Goal: Transaction & Acquisition: Book appointment/travel/reservation

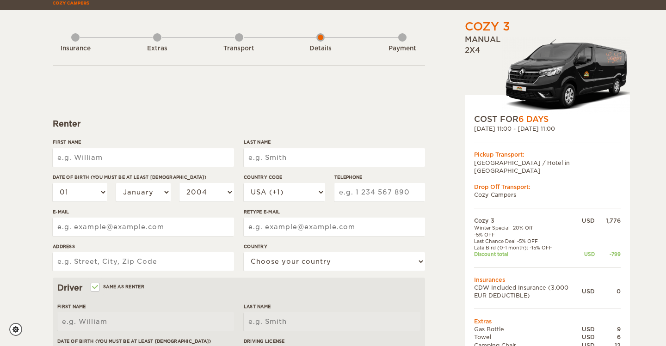
scroll to position [31, 0]
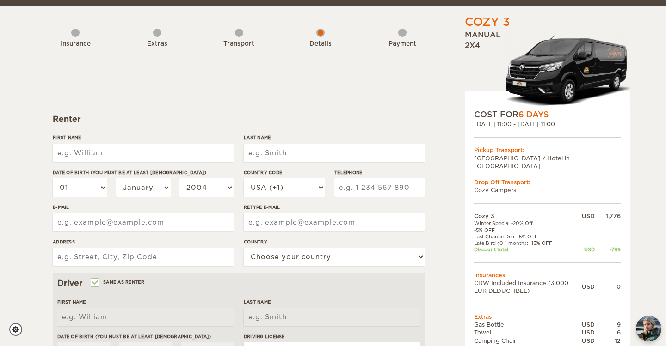
click at [167, 141] on label"] "First Name" at bounding box center [143, 137] width 181 height 7
click at [167, 144] on input "First Name" at bounding box center [143, 153] width 181 height 19
click at [167, 148] on input "First Name" at bounding box center [143, 153] width 181 height 19
type input "[PERSON_NAME]"
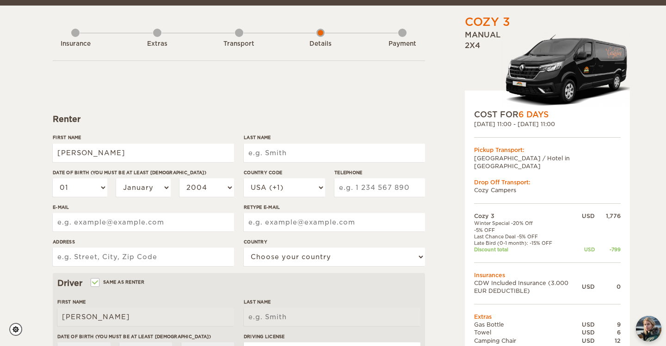
click at [268, 153] on input "Last Name" at bounding box center [334, 153] width 181 height 19
type input "[PERSON_NAME]"
click at [85, 185] on select "01 02 03 04 05 06 07 08 09 10 11 12 13 14 15 16 17 18 19 20 21 22 23 24 25 26 2…" at bounding box center [80, 188] width 55 height 19
select select "06"
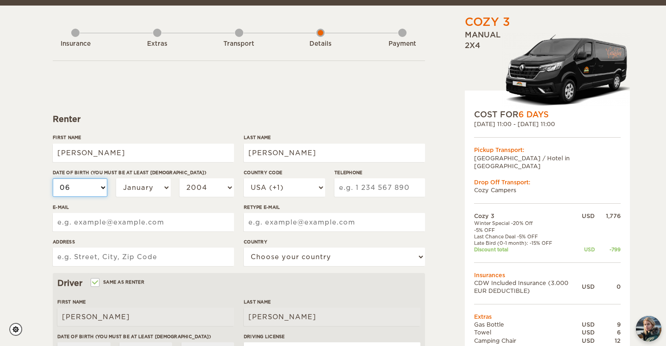
select select "06"
select select "11"
select select "1999"
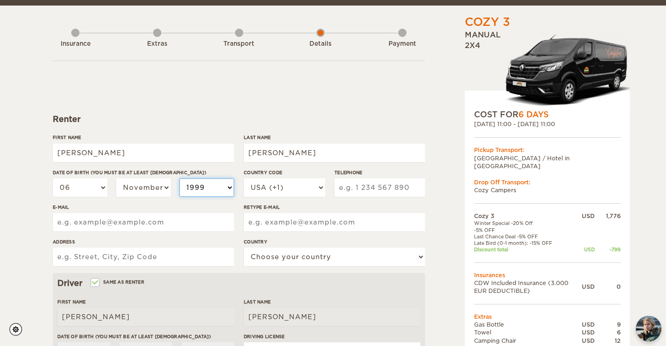
select select "1992"
type input "5126278321"
type input "[EMAIL_ADDRESS][DOMAIN_NAME]"
click at [264, 223] on input "Retype E-mail" at bounding box center [334, 222] width 181 height 19
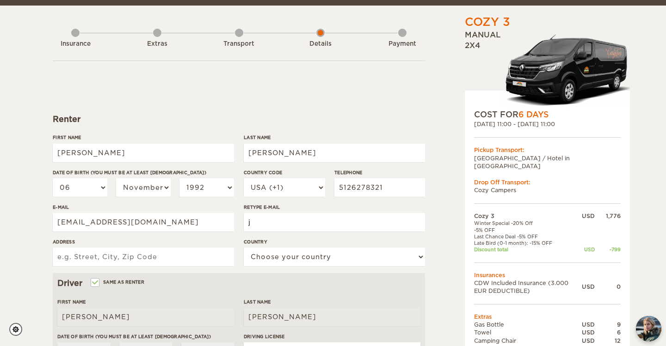
type input "[EMAIL_ADDRESS][DOMAIN_NAME]"
click at [174, 258] on input "Address" at bounding box center [143, 257] width 181 height 19
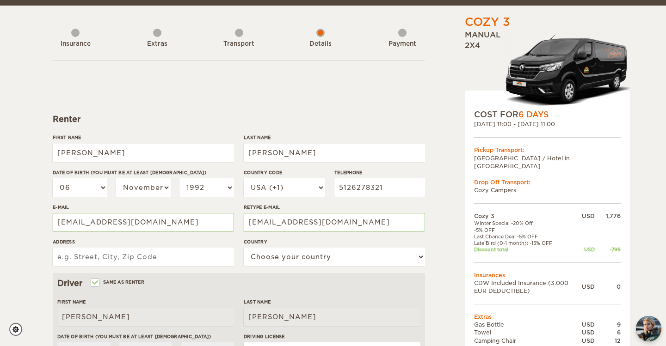
type input "[STREET_ADDRESS]"
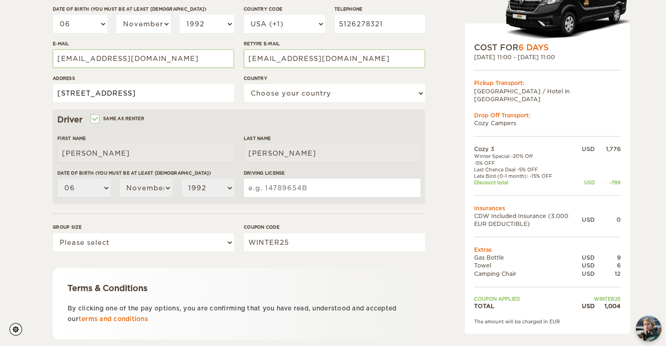
scroll to position [195, 0]
click at [273, 183] on input "Driving License" at bounding box center [332, 188] width 177 height 19
type input "11294920"
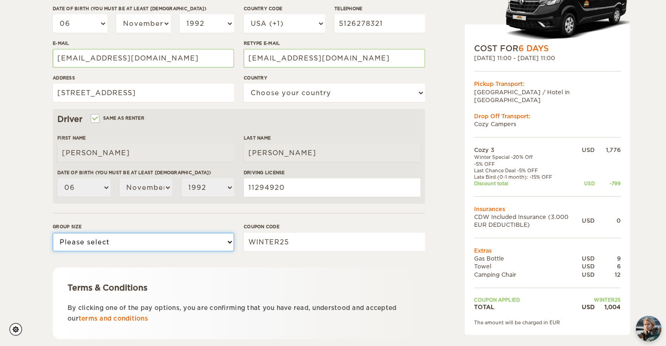
click at [180, 235] on select "Please select 1 2 3" at bounding box center [143, 242] width 181 height 19
click at [170, 241] on select "Please select 1 2 3" at bounding box center [143, 242] width 181 height 19
select select "1"
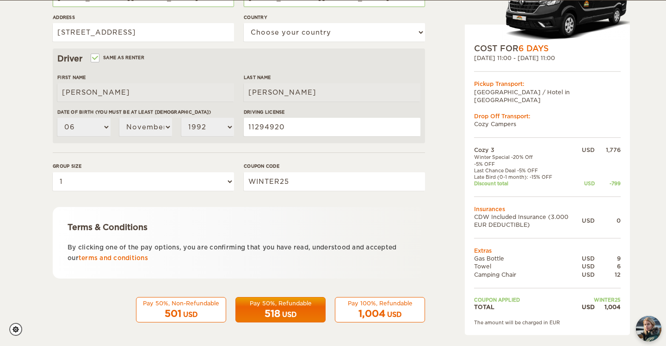
click at [253, 310] on div "518 USD" at bounding box center [280, 314] width 78 height 13
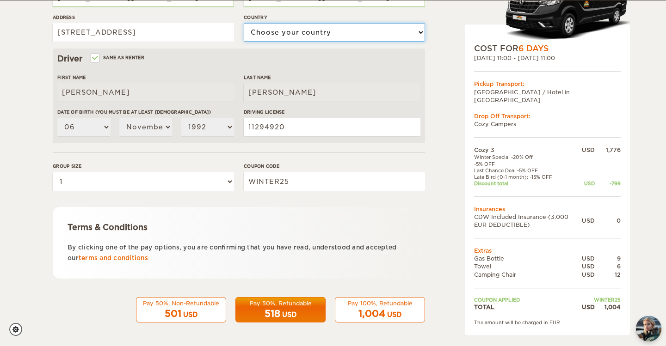
click at [277, 34] on select "Choose your country [GEOGRAPHIC_DATA] [GEOGRAPHIC_DATA] [GEOGRAPHIC_DATA] [GEOG…" at bounding box center [334, 32] width 181 height 19
select select "222"
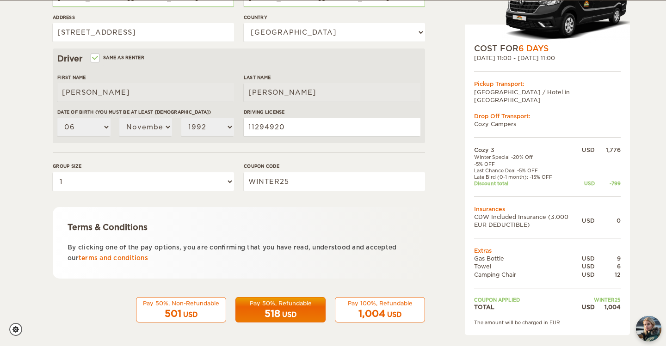
click at [265, 304] on div "Pay 50%, Refundable" at bounding box center [280, 304] width 78 height 8
drag, startPoint x: 128, startPoint y: 257, endPoint x: 198, endPoint y: 0, distance: 266.3
click at [0, 0] on div "Cozy 3 Expand Collapse Total 1,004 USD Manual 2x4 COST FOR 6 Days [DATE] 11:00 …" at bounding box center [333, 45] width 666 height 601
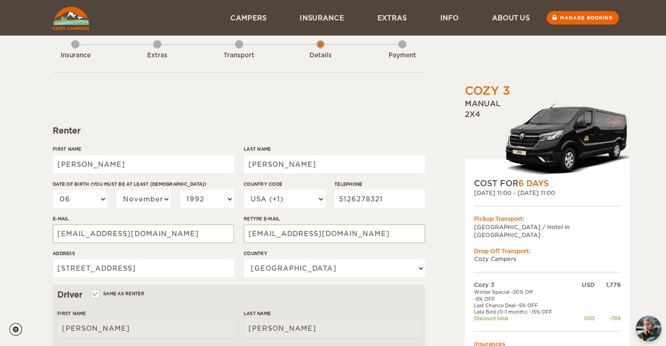
scroll to position [0, 0]
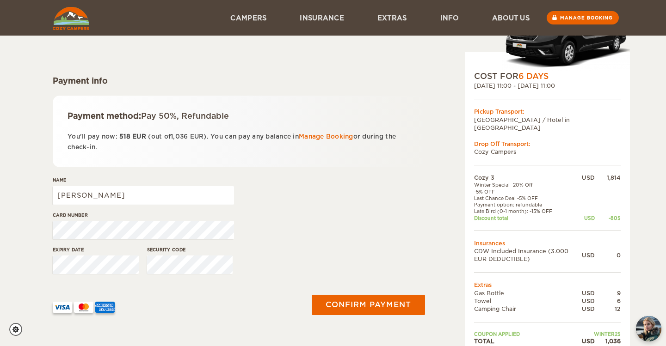
scroll to position [45, 0]
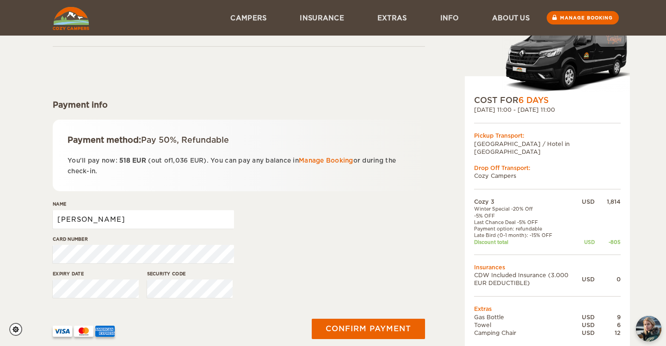
click at [114, 223] on input "[PERSON_NAME]" at bounding box center [143, 219] width 181 height 19
type input "[PERSON_NAME]"
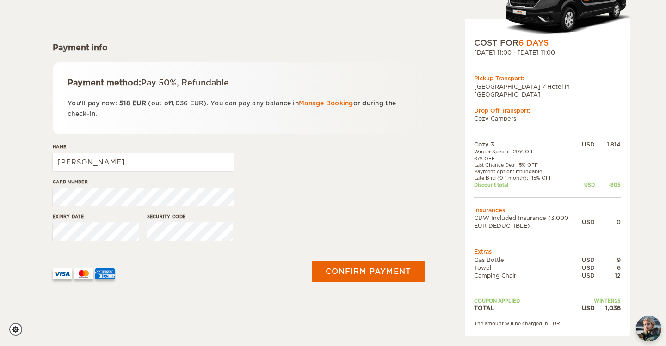
scroll to position [19, 0]
